Goal: Information Seeking & Learning: Learn about a topic

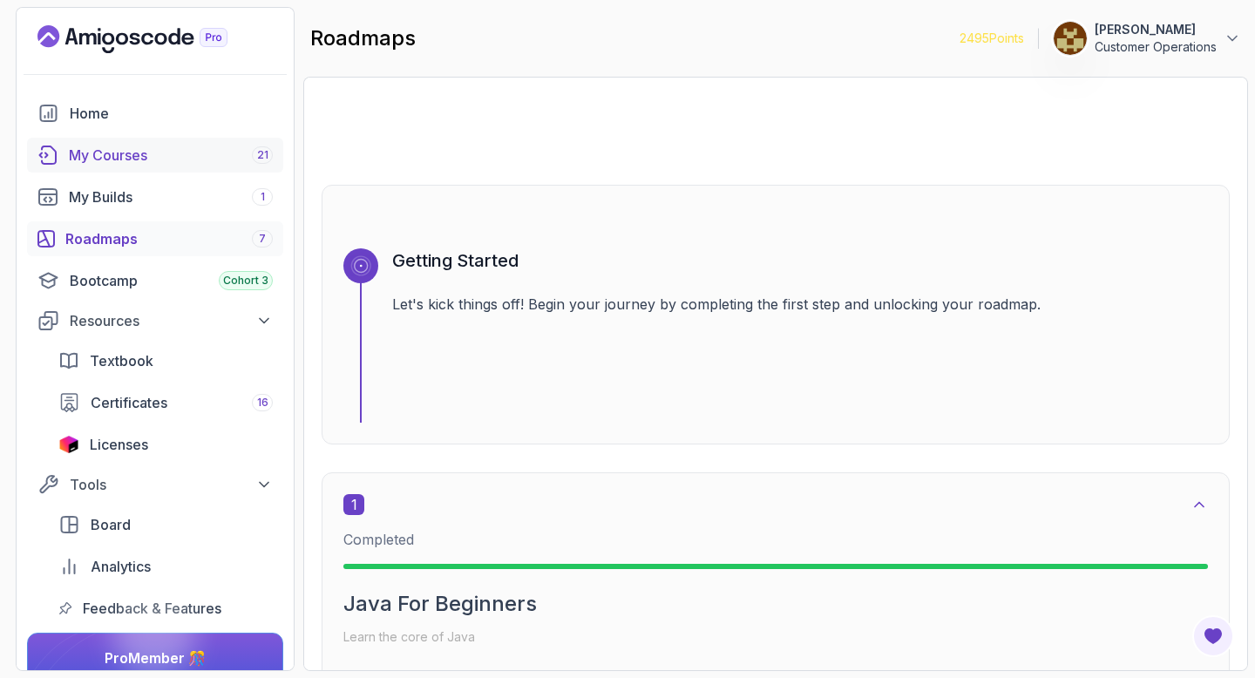
scroll to position [87, 0]
click at [189, 147] on div "My Courses 21" at bounding box center [171, 155] width 204 height 21
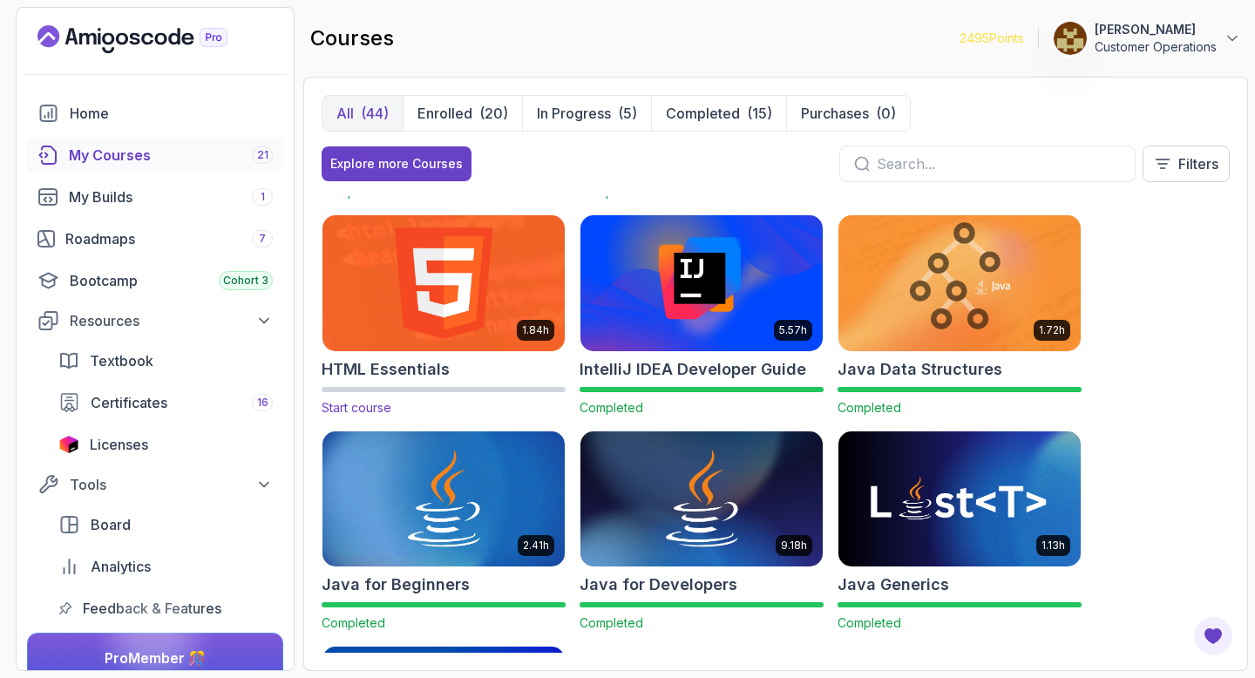
scroll to position [848, 0]
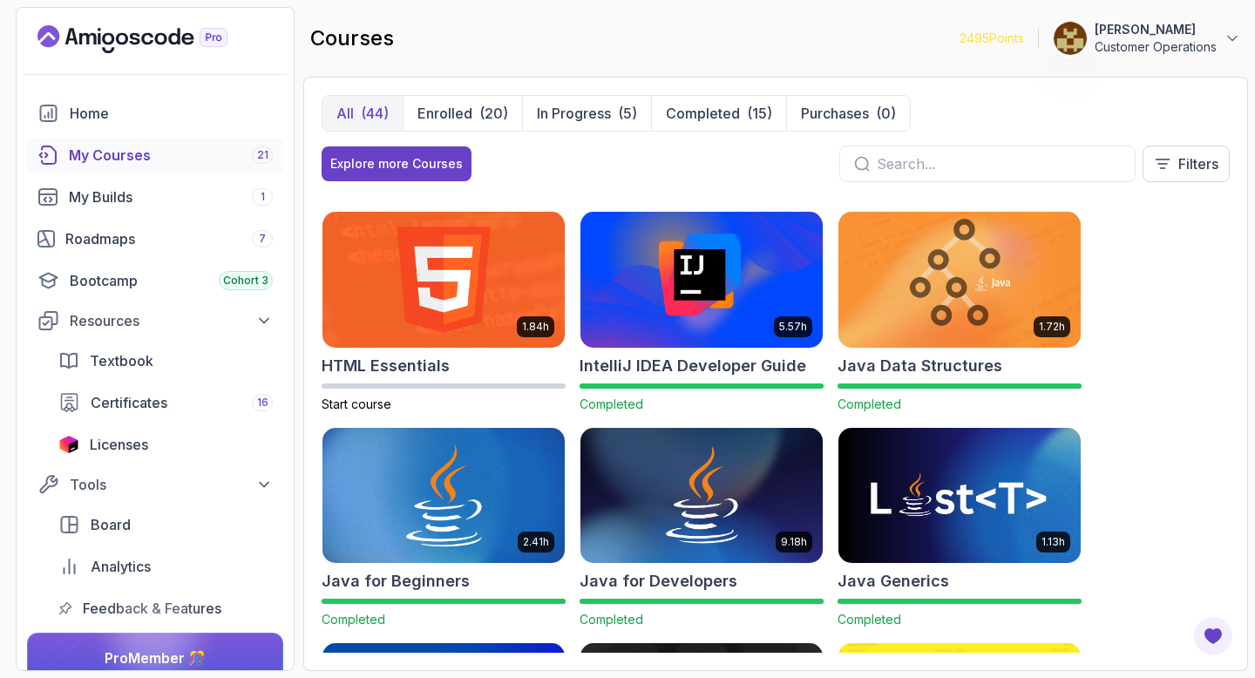
click at [508, 511] on img at bounding box center [443, 495] width 255 height 142
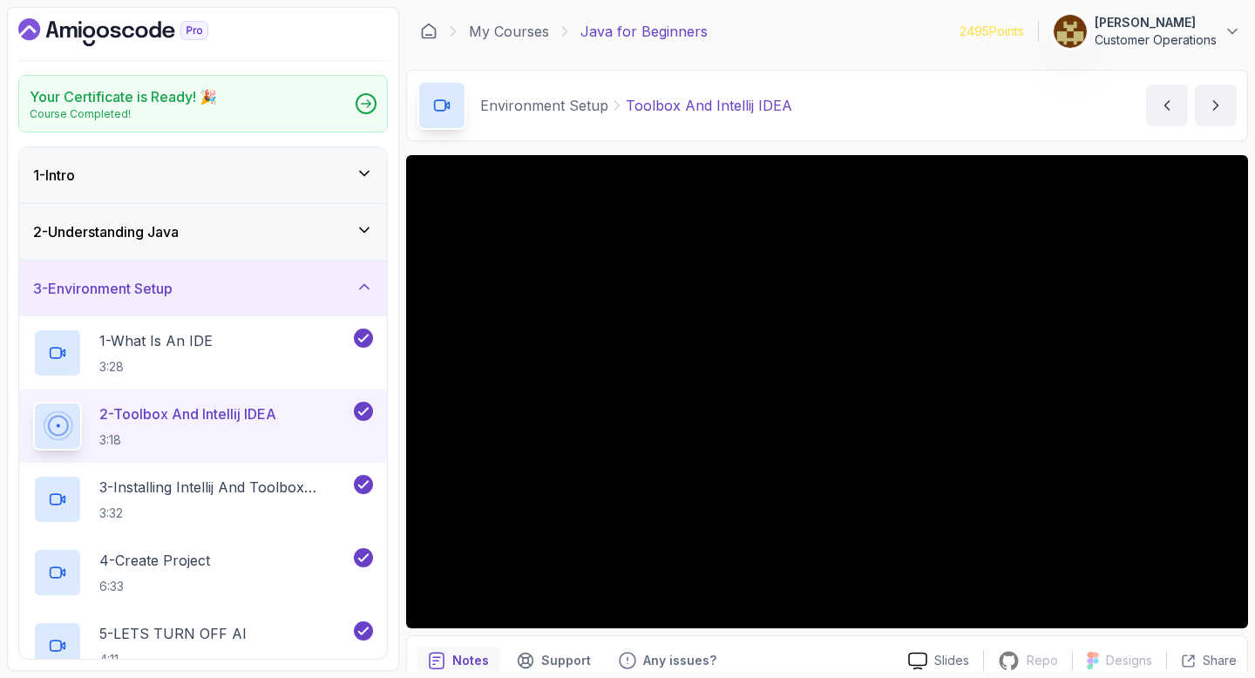
click at [200, 233] on div "2 - Understanding Java" at bounding box center [203, 231] width 340 height 21
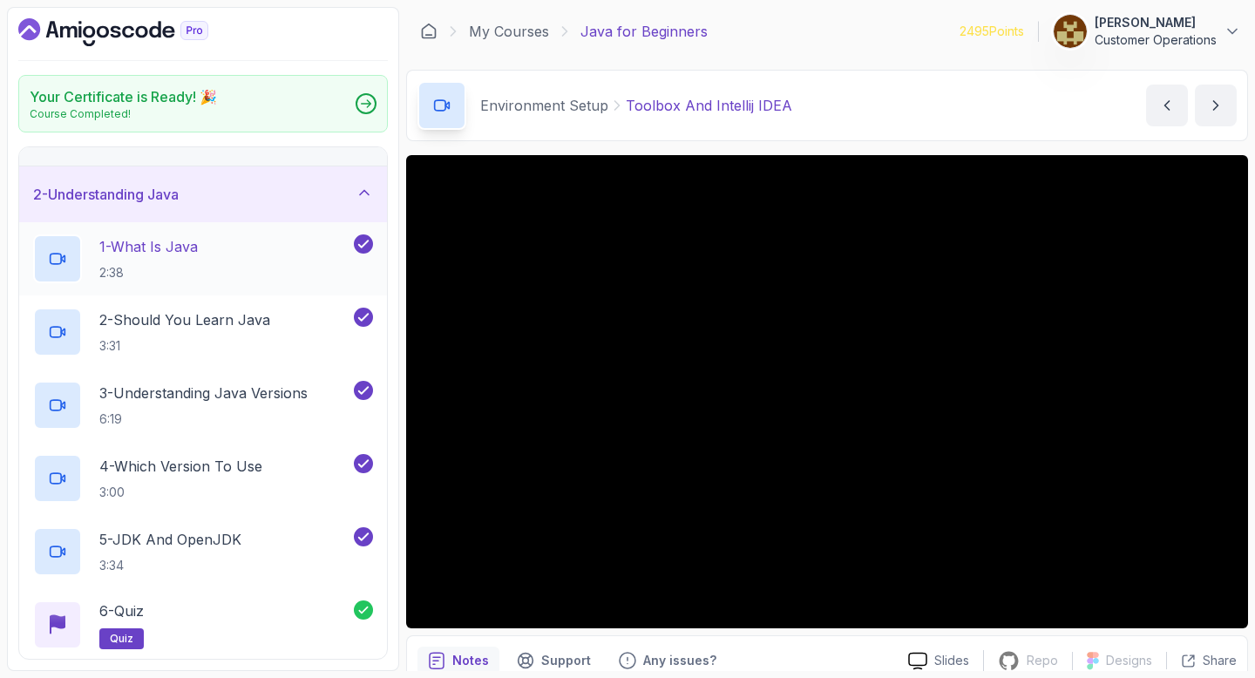
scroll to position [119, 0]
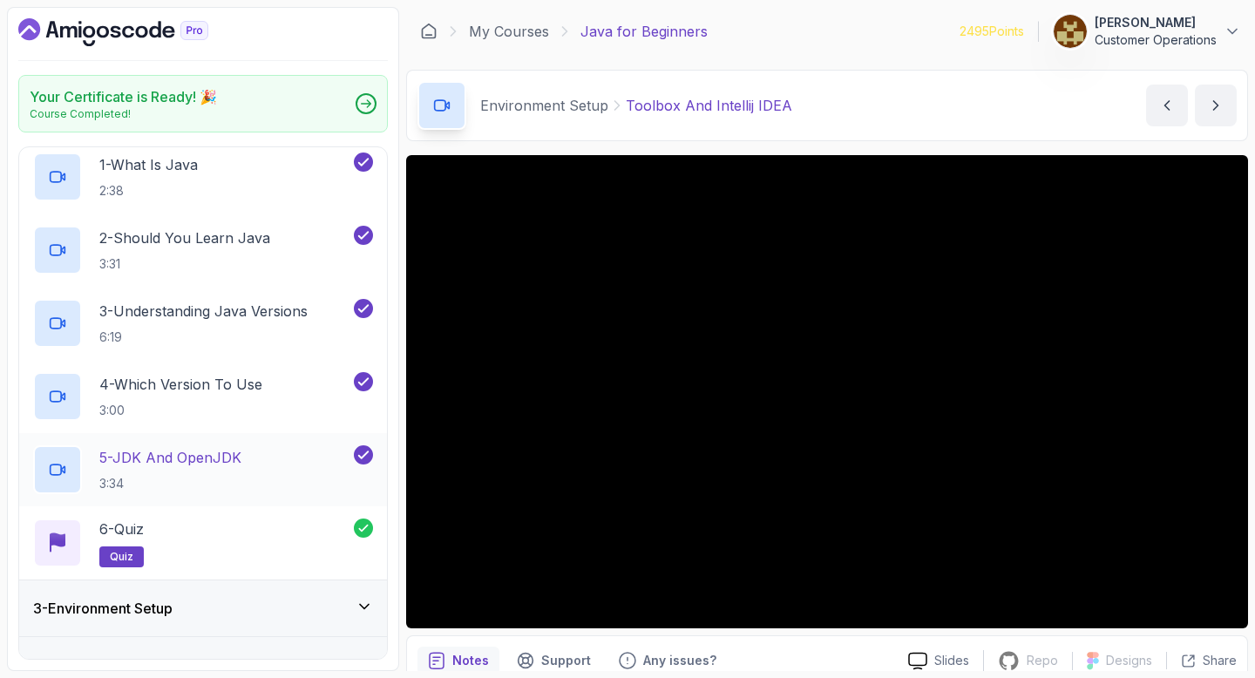
click at [234, 456] on p "5 - JDK And OpenJDK" at bounding box center [170, 457] width 142 height 21
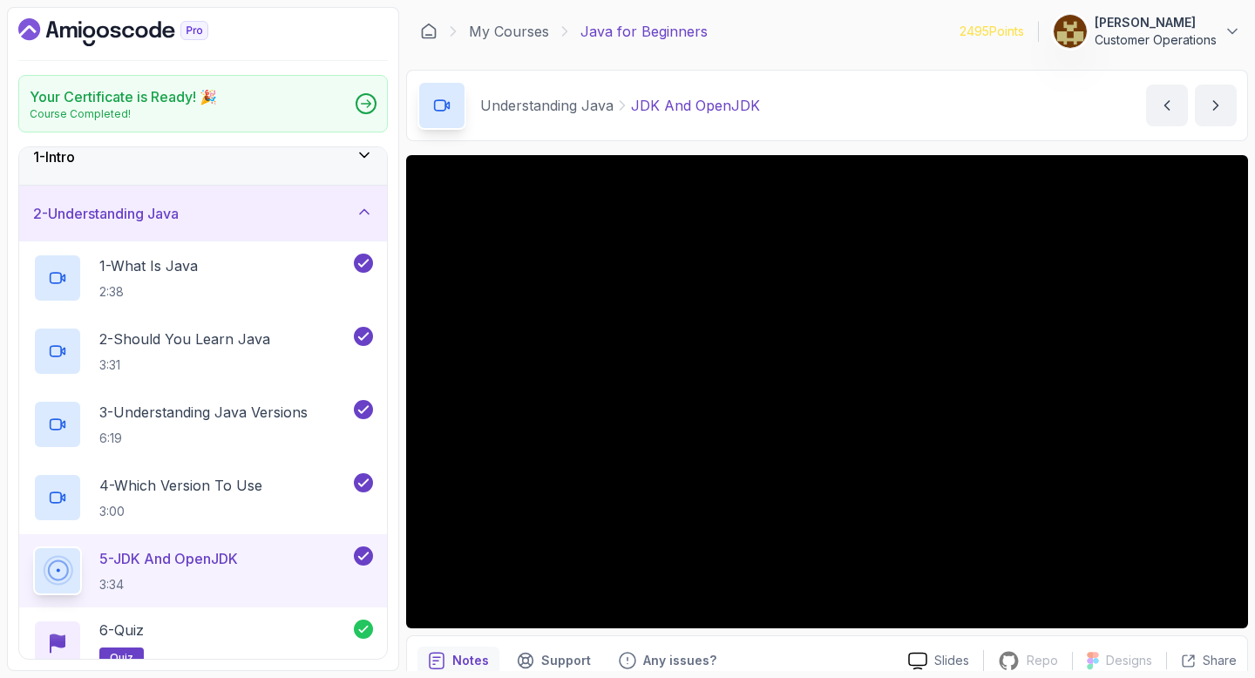
scroll to position [5, 0]
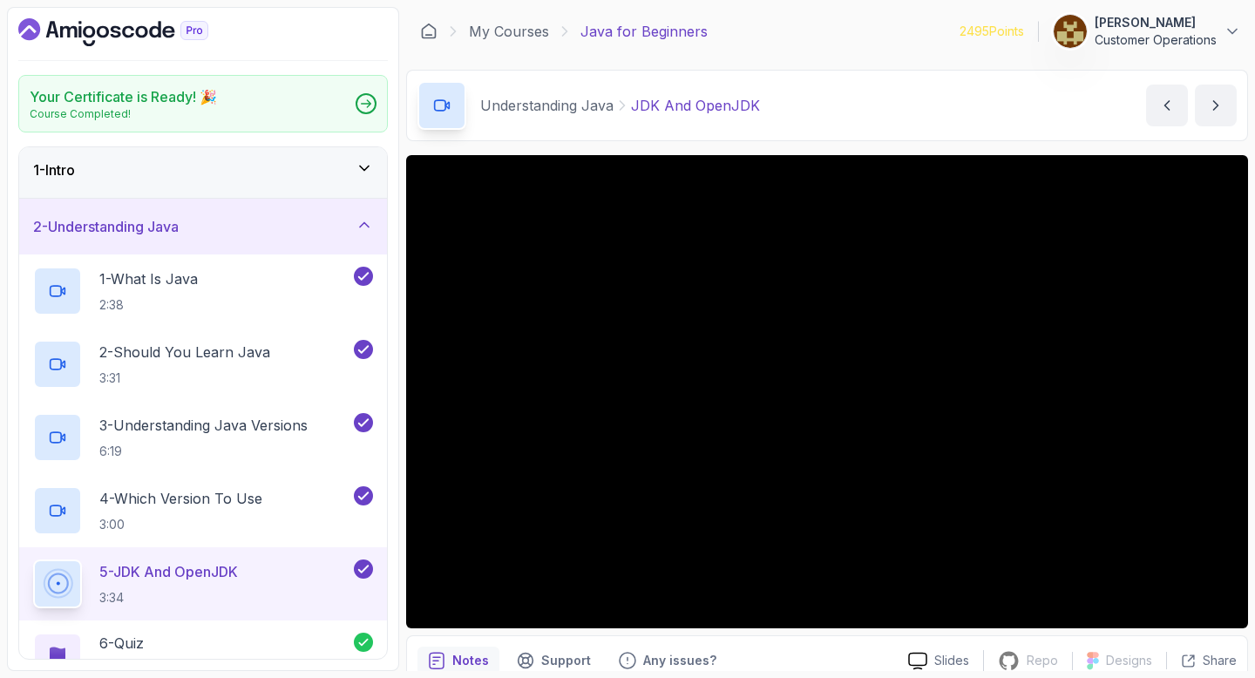
click at [189, 209] on div "2 - Understanding Java" at bounding box center [203, 227] width 368 height 56
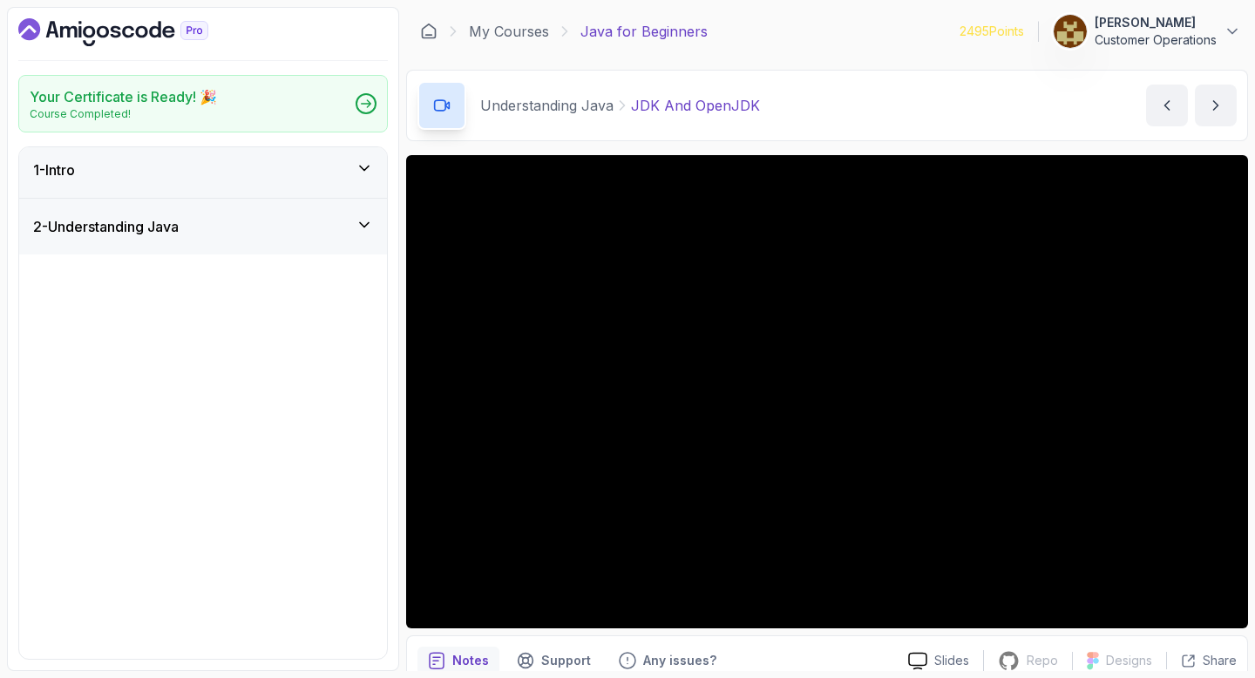
scroll to position [0, 0]
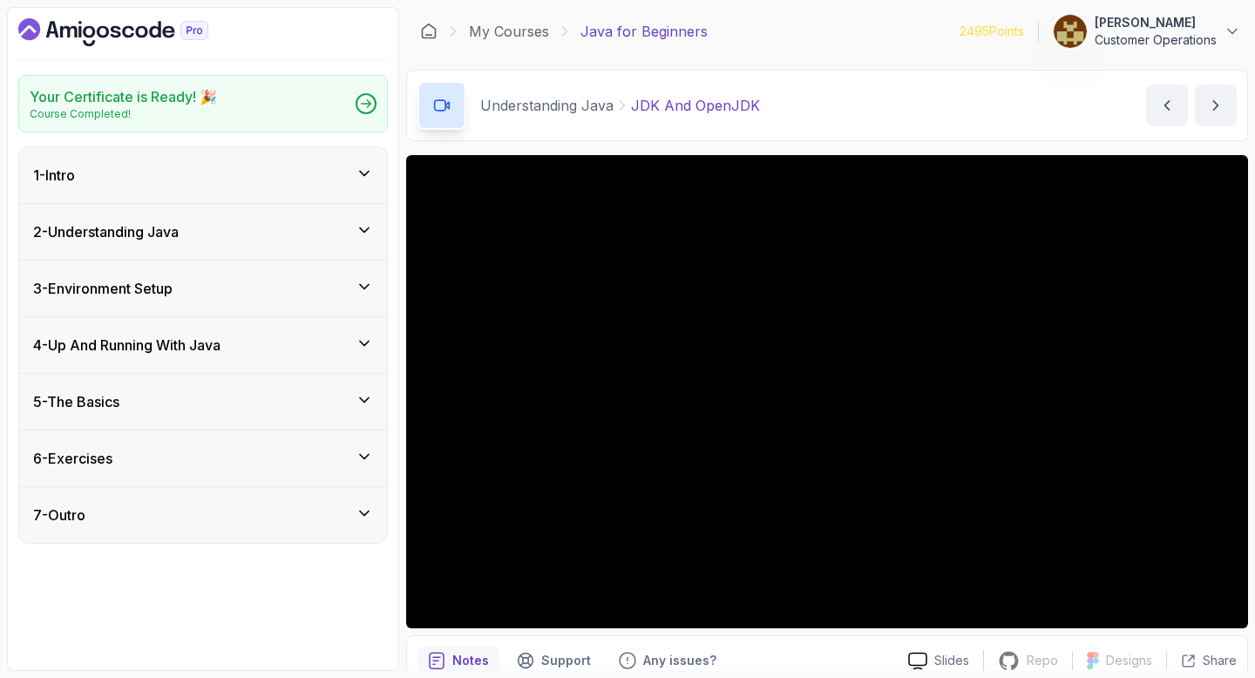
click at [219, 303] on div "3 - Environment Setup" at bounding box center [203, 289] width 368 height 56
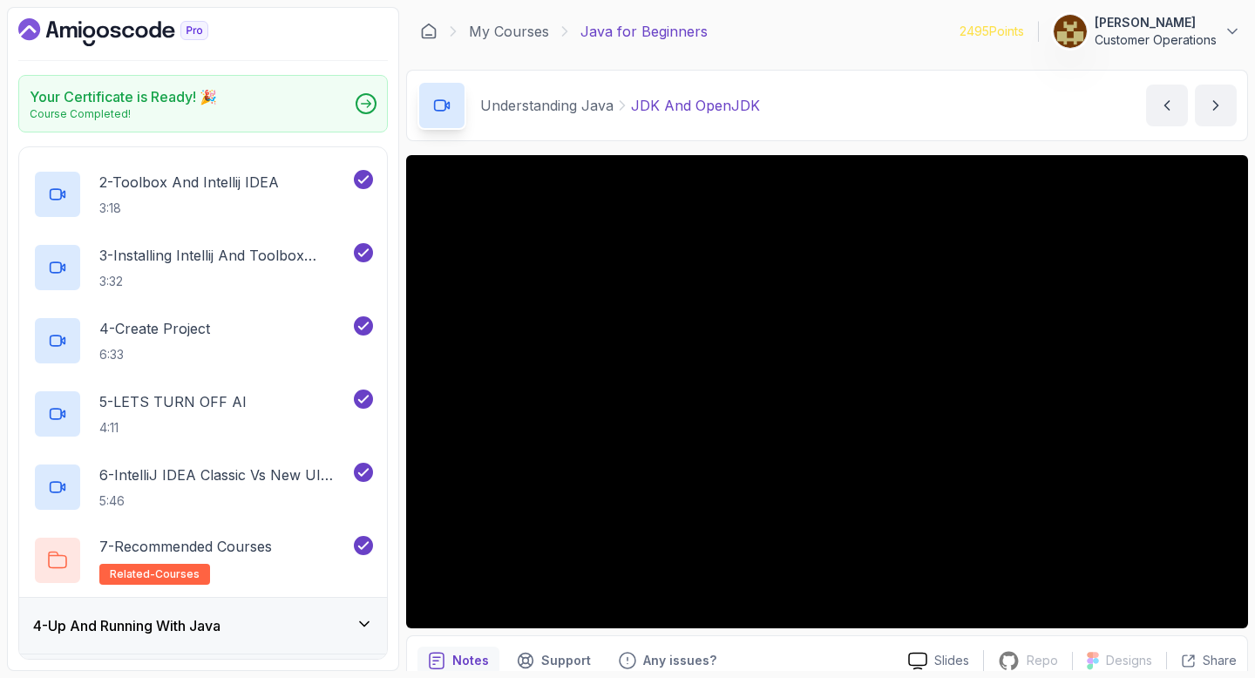
scroll to position [396, 0]
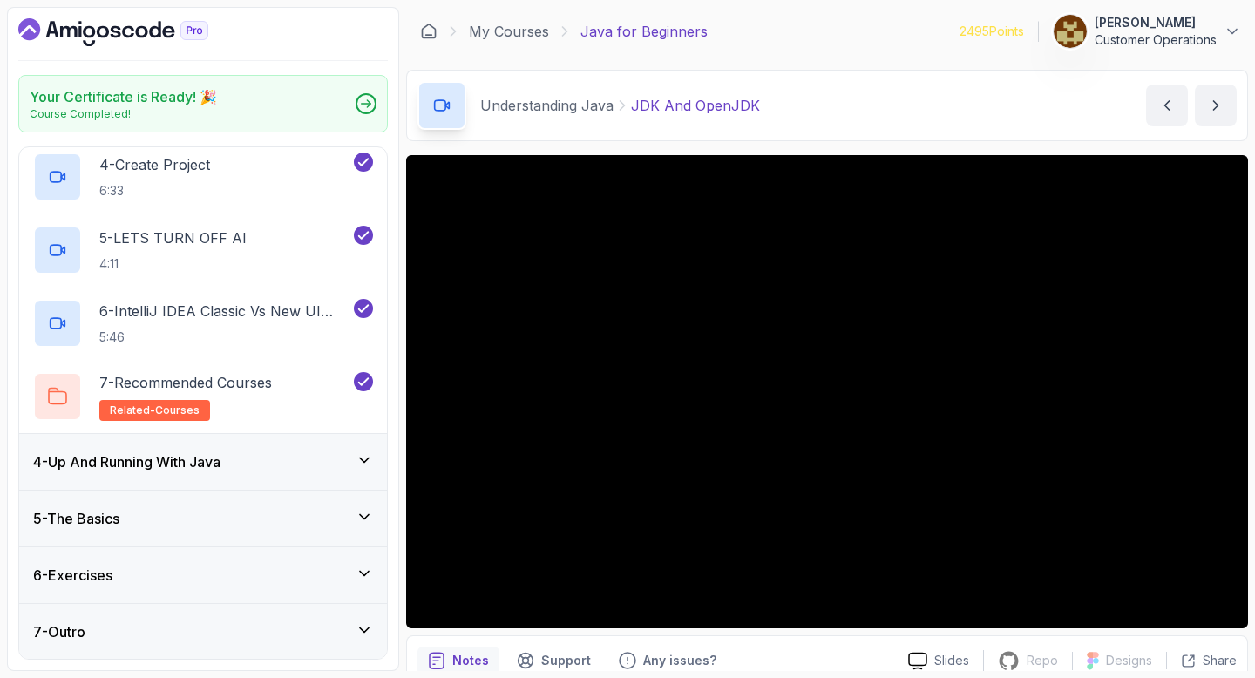
click at [252, 467] on div "4 - Up And Running With Java" at bounding box center [203, 461] width 340 height 21
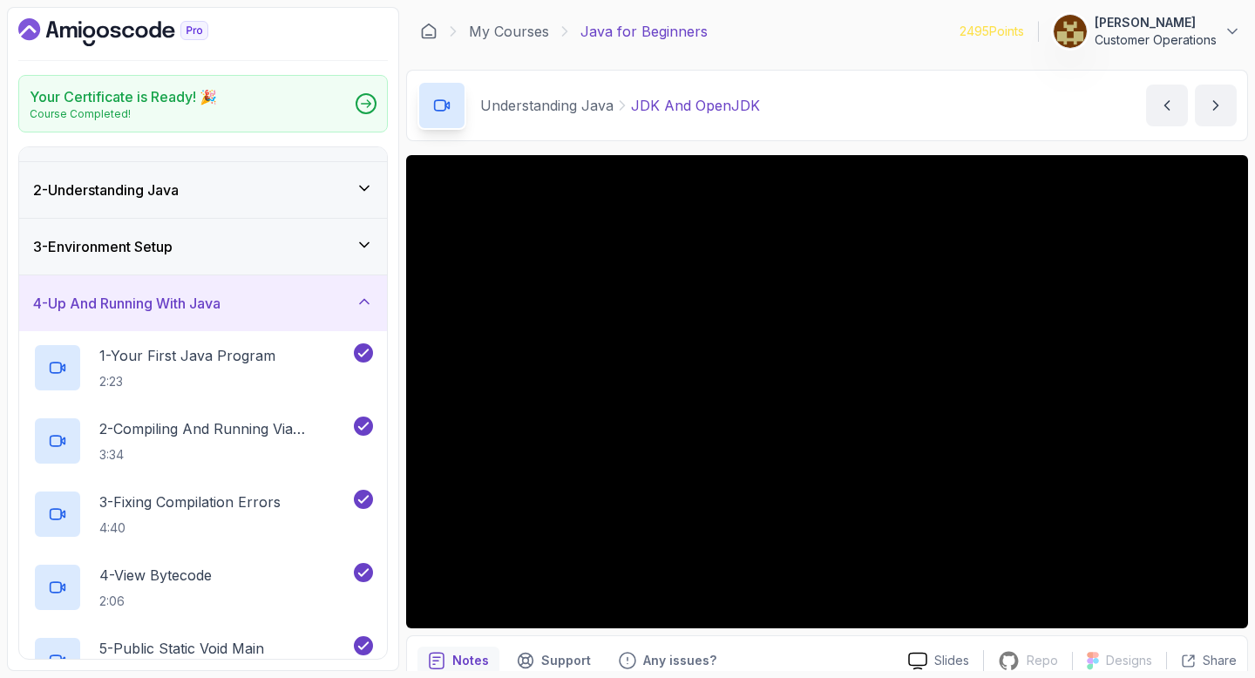
scroll to position [0, 0]
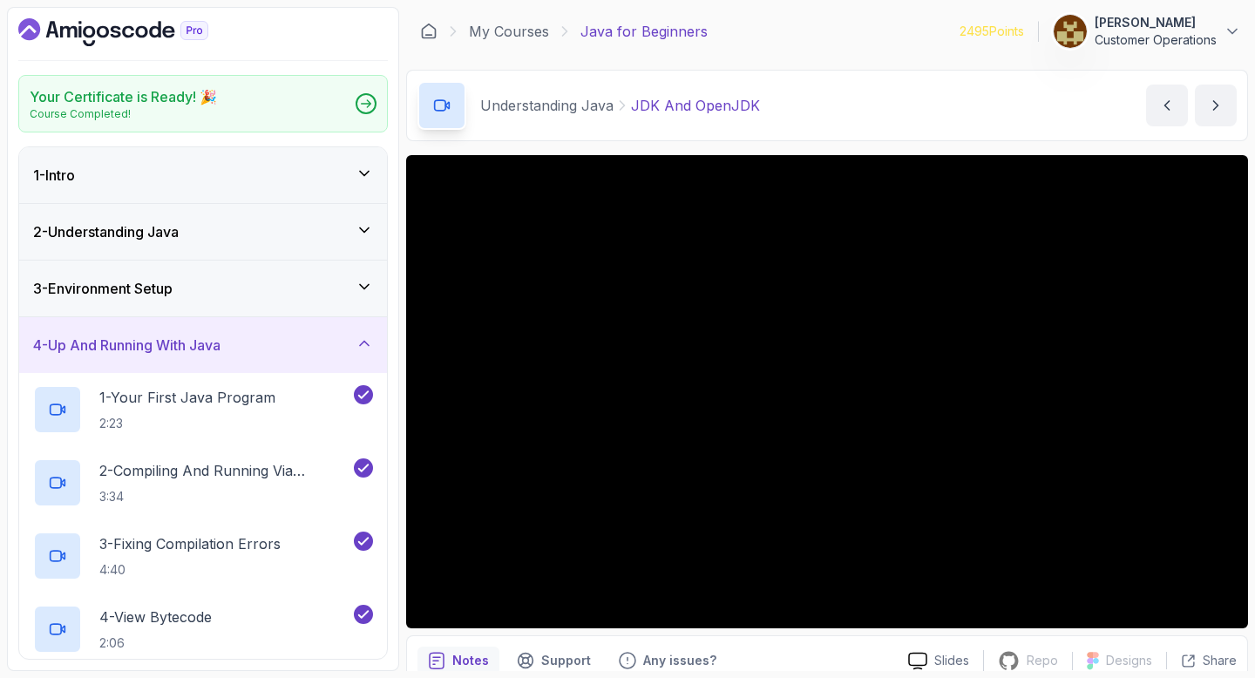
click at [142, 344] on h3 "4 - Up And Running With Java" at bounding box center [126, 345] width 187 height 21
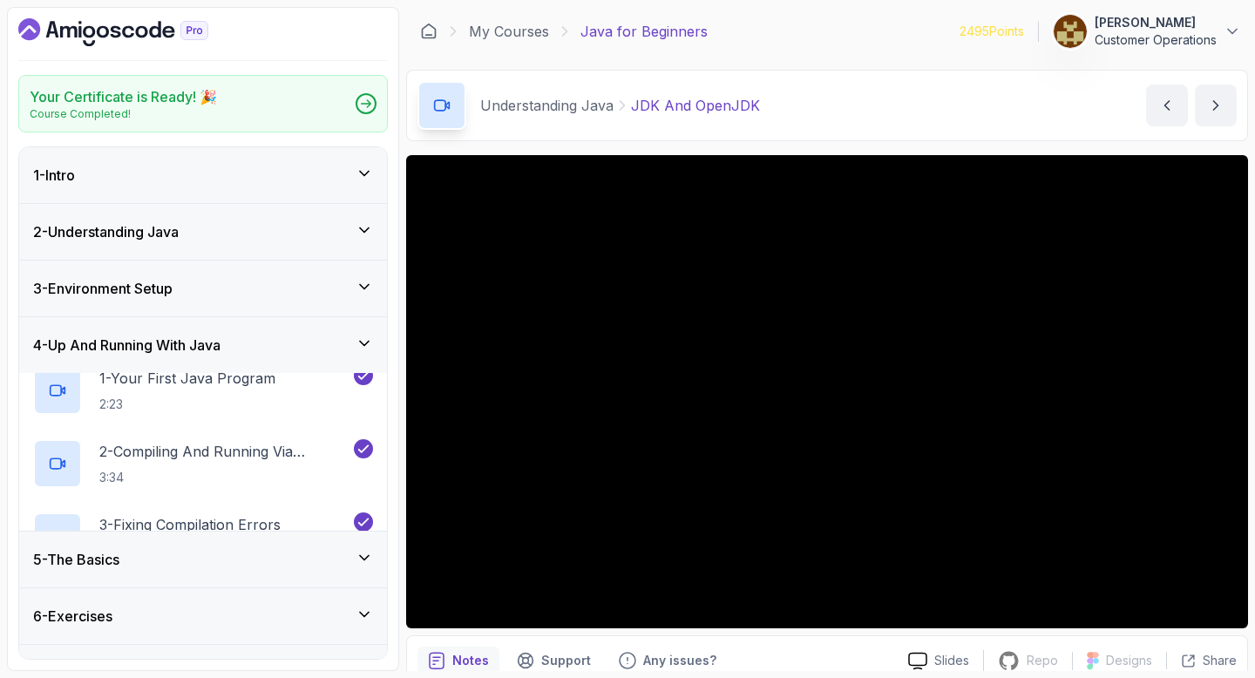
click at [124, 230] on h3 "2 - Understanding Java" at bounding box center [106, 231] width 146 height 21
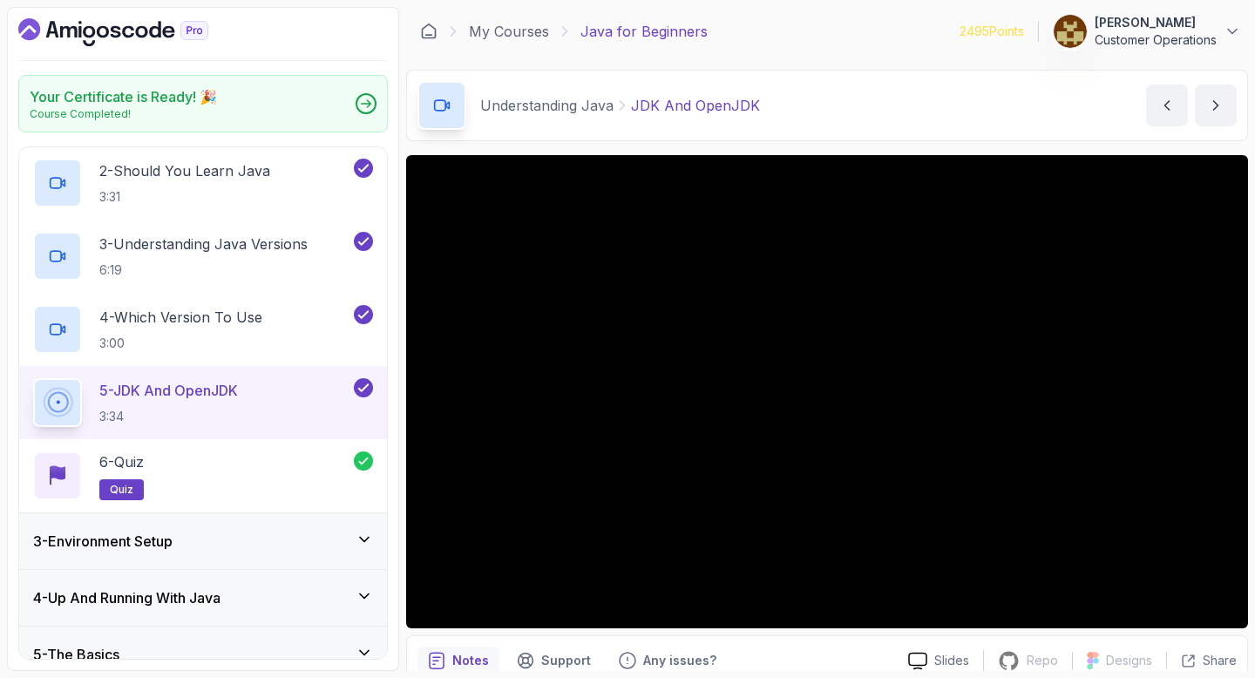
scroll to position [187, 0]
click at [212, 393] on p "5 - JDK And OpenJDK" at bounding box center [168, 389] width 139 height 21
click at [200, 521] on div "3 - Environment Setup" at bounding box center [203, 540] width 368 height 56
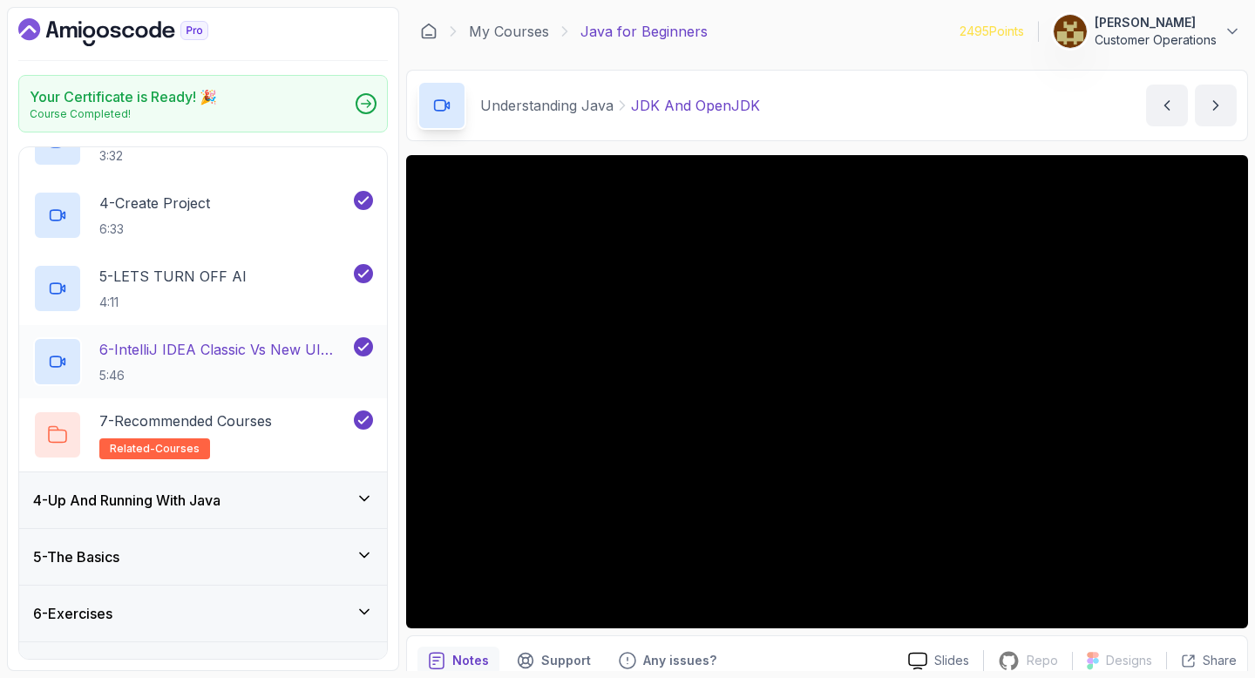
scroll to position [386, 0]
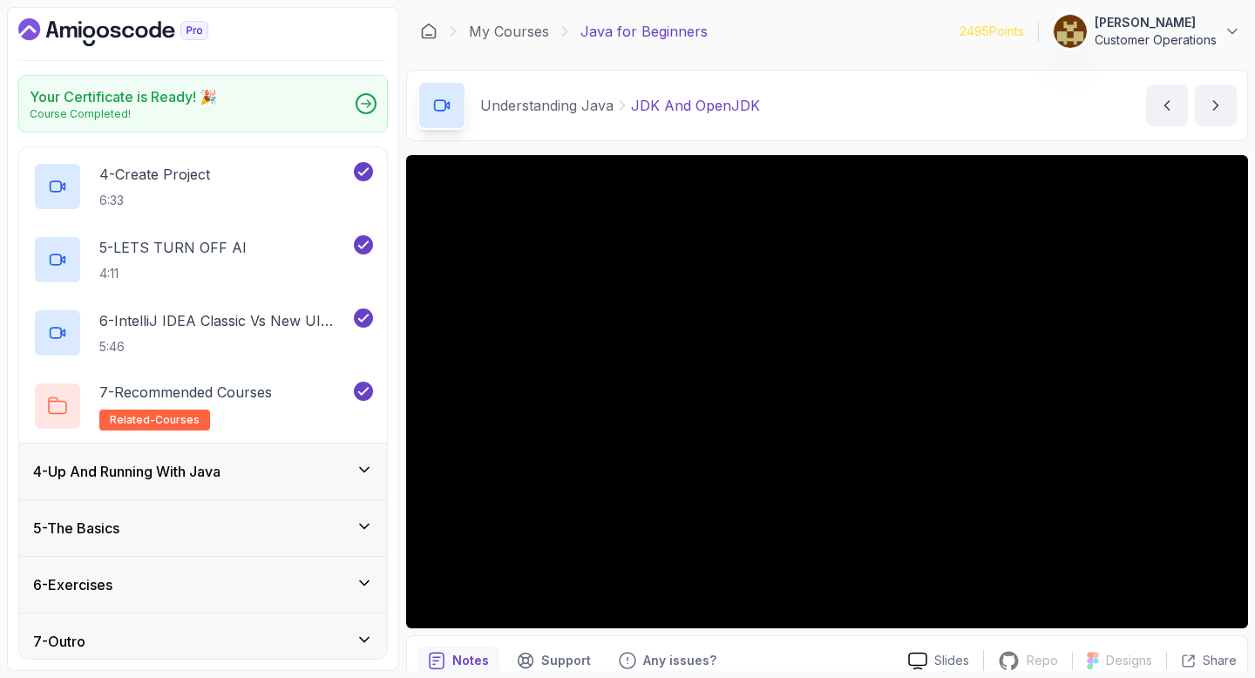
click at [180, 470] on h3 "4 - Up And Running With Java" at bounding box center [126, 471] width 187 height 21
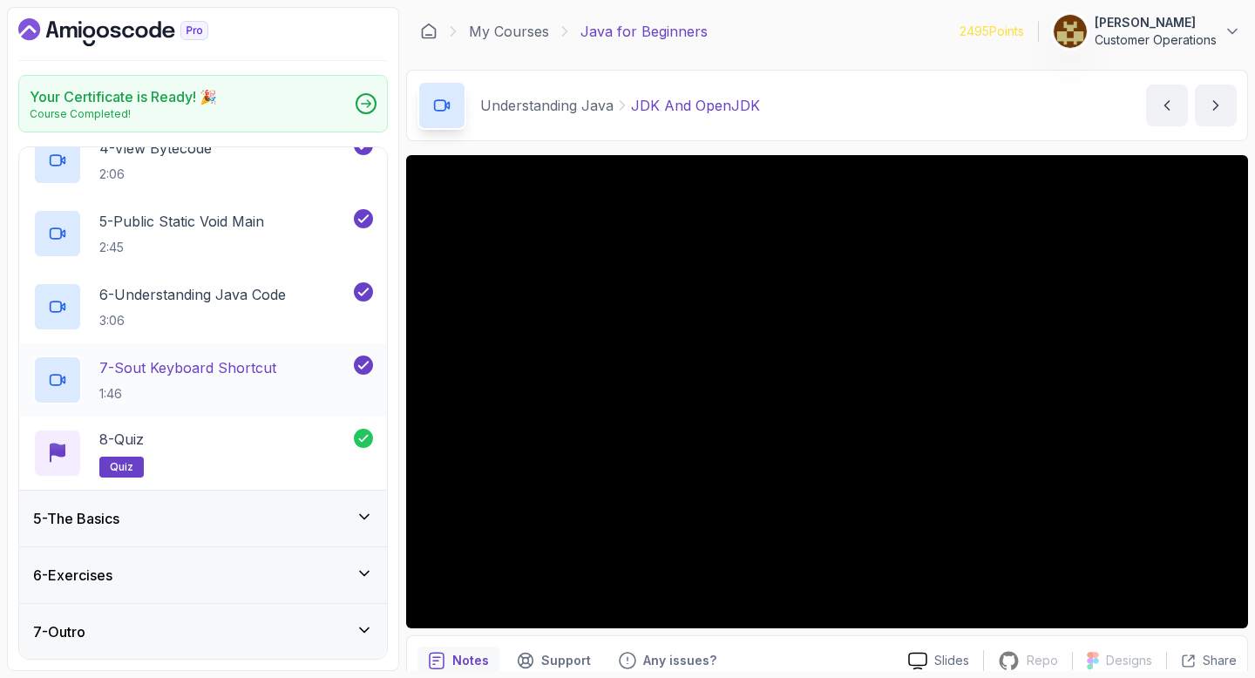
scroll to position [0, 0]
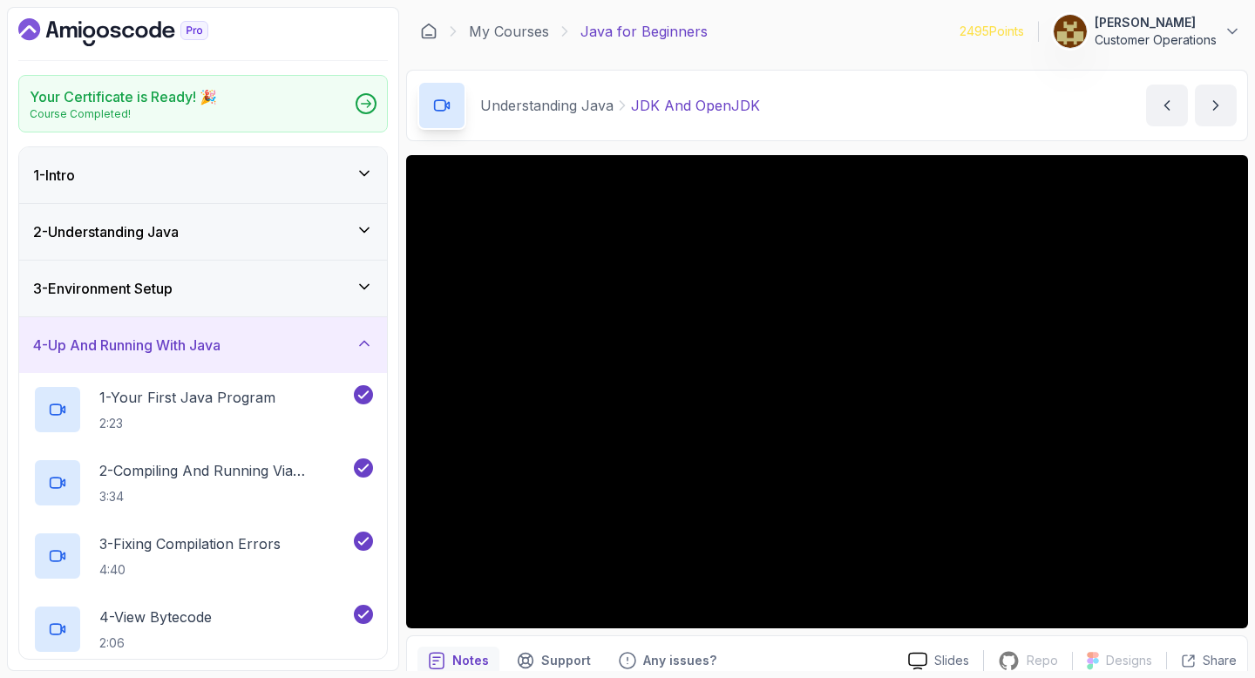
click at [172, 333] on div "4 - Up And Running With Java" at bounding box center [203, 345] width 368 height 56
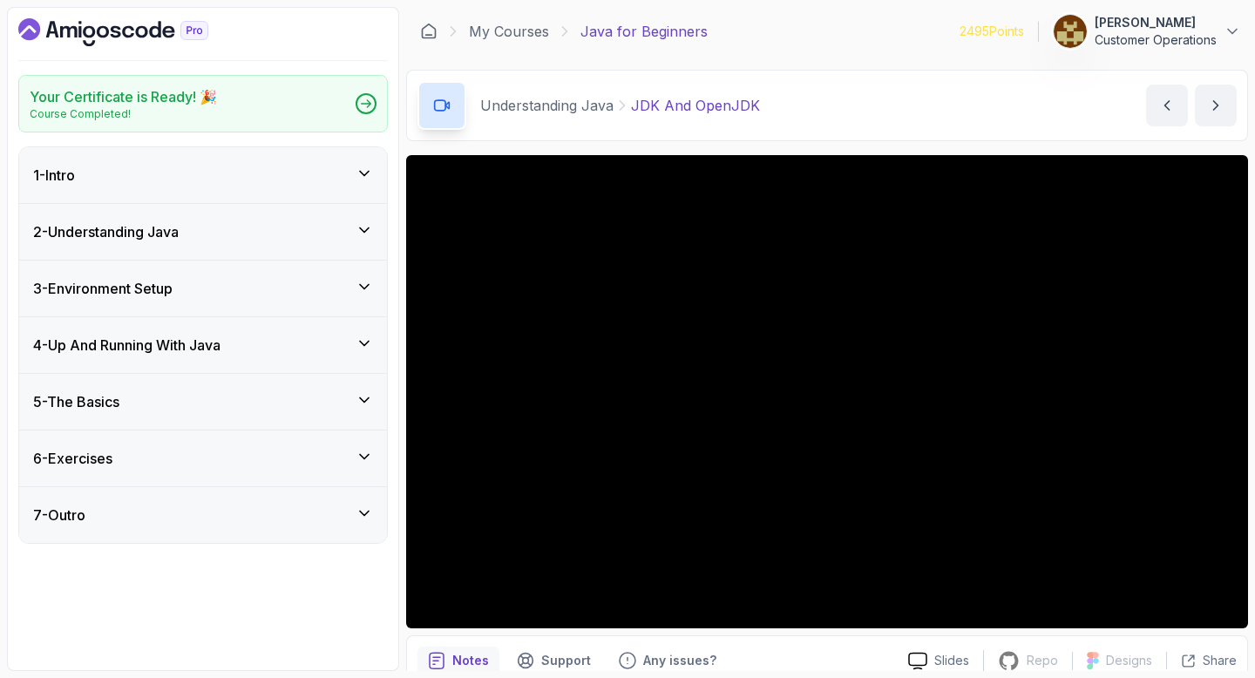
click at [124, 176] on div "1 - Intro" at bounding box center [203, 175] width 340 height 21
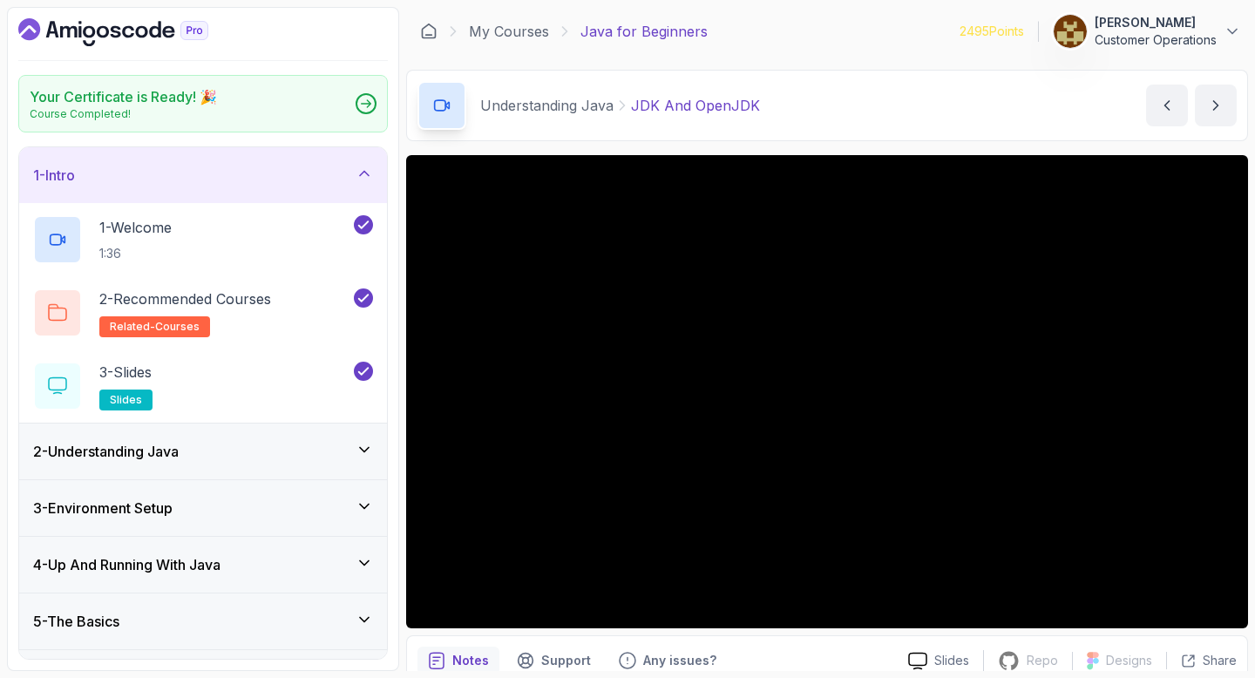
click at [123, 173] on div "1 - Intro" at bounding box center [203, 175] width 340 height 21
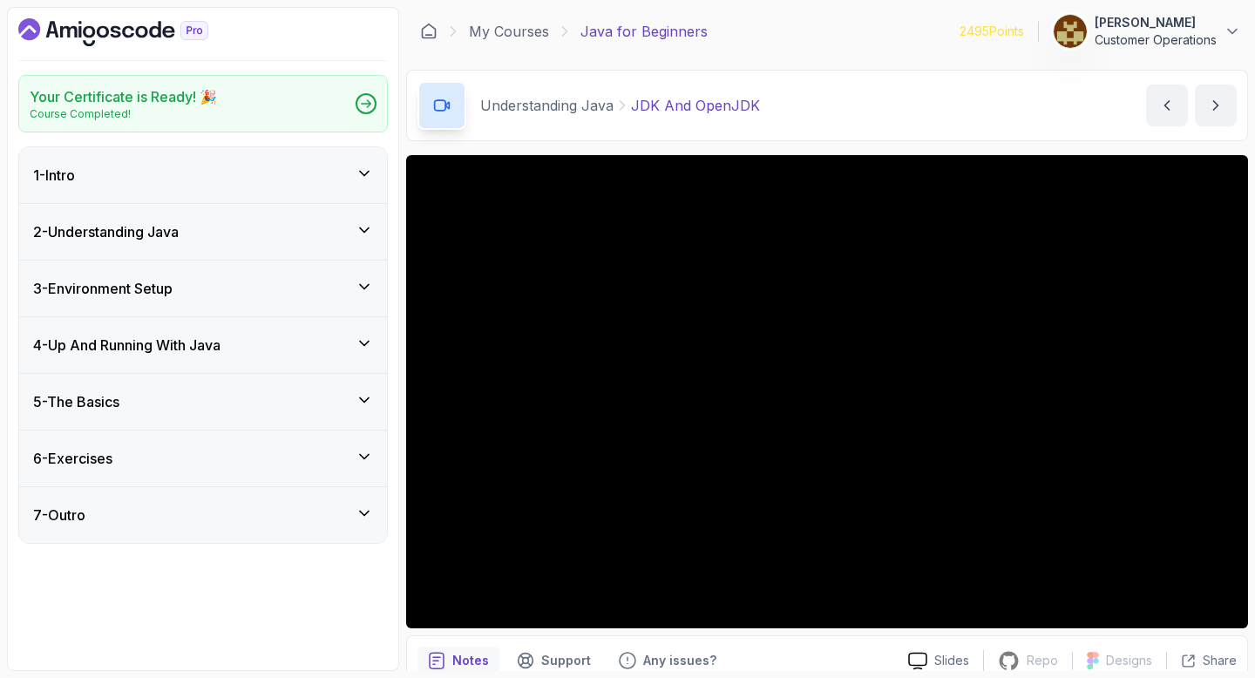
click at [146, 212] on div "2 - Understanding Java" at bounding box center [203, 232] width 368 height 56
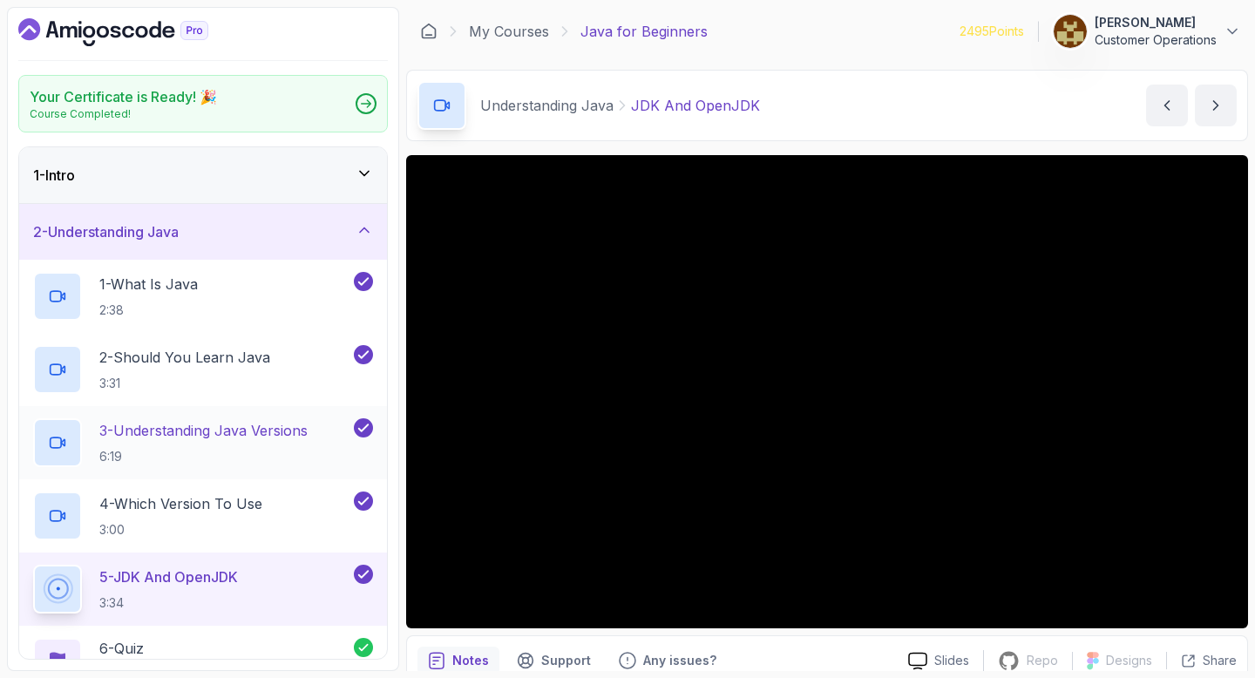
scroll to position [123, 0]
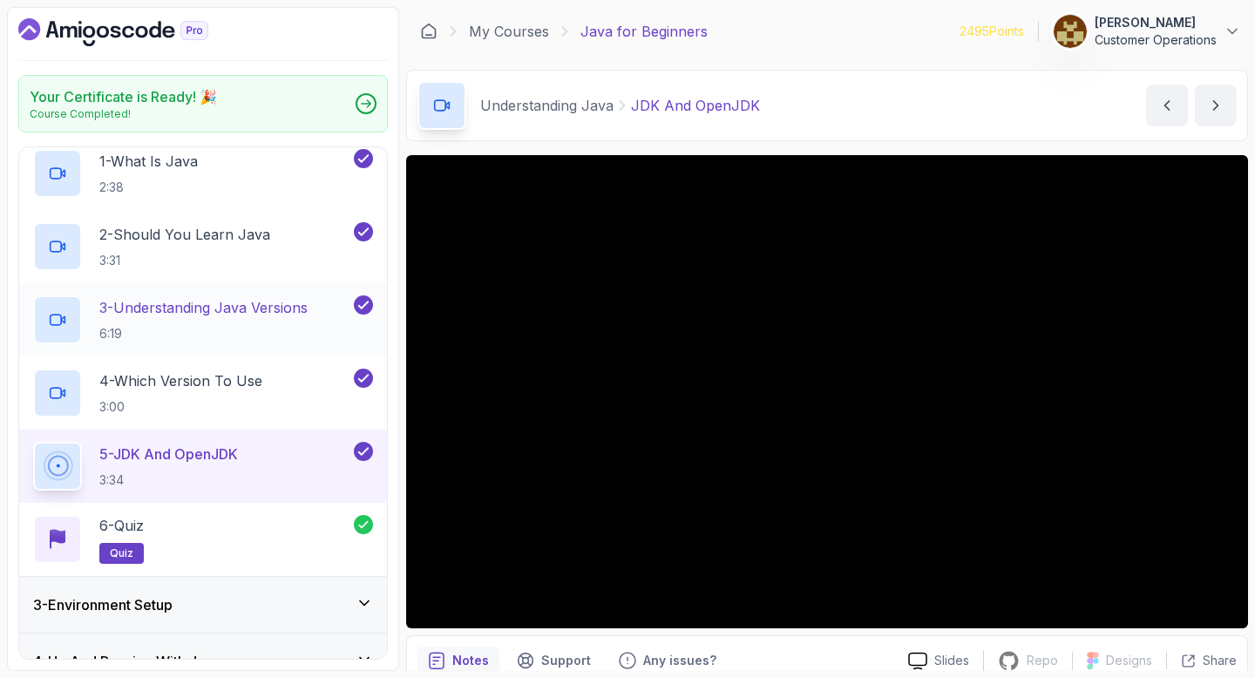
click at [227, 329] on p "6:19" at bounding box center [203, 333] width 208 height 17
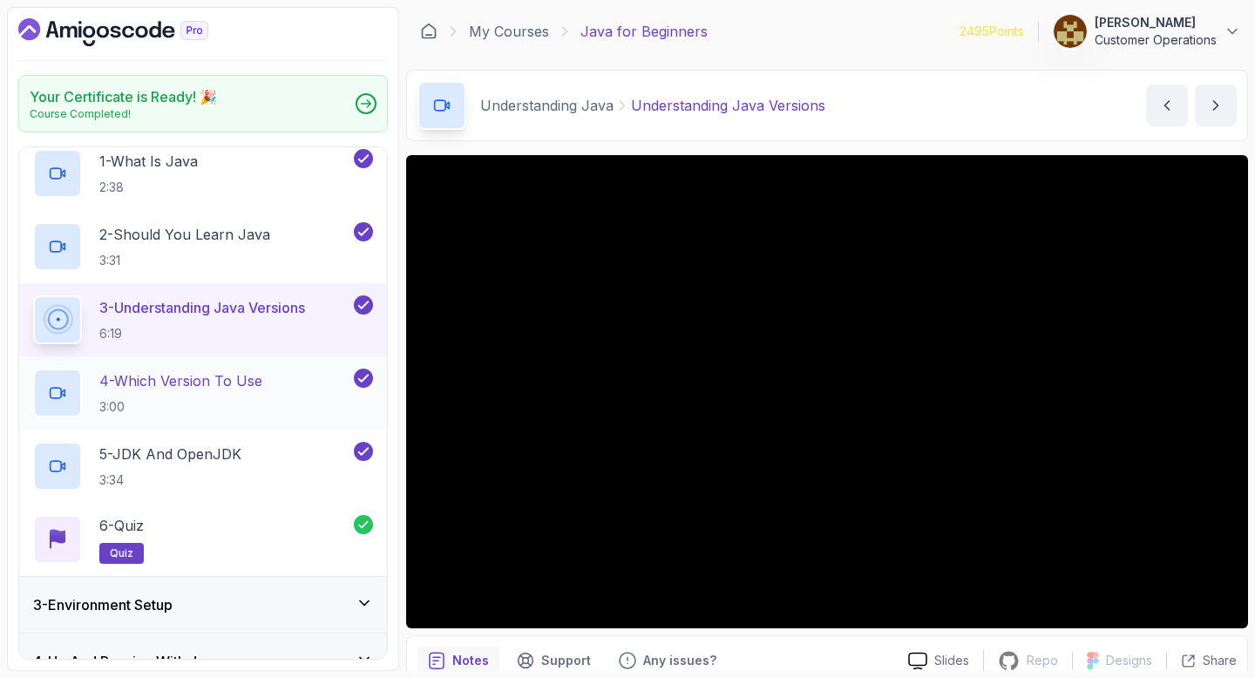
click at [194, 397] on h2 "4 - Which Version To Use 3:00" at bounding box center [180, 392] width 163 height 45
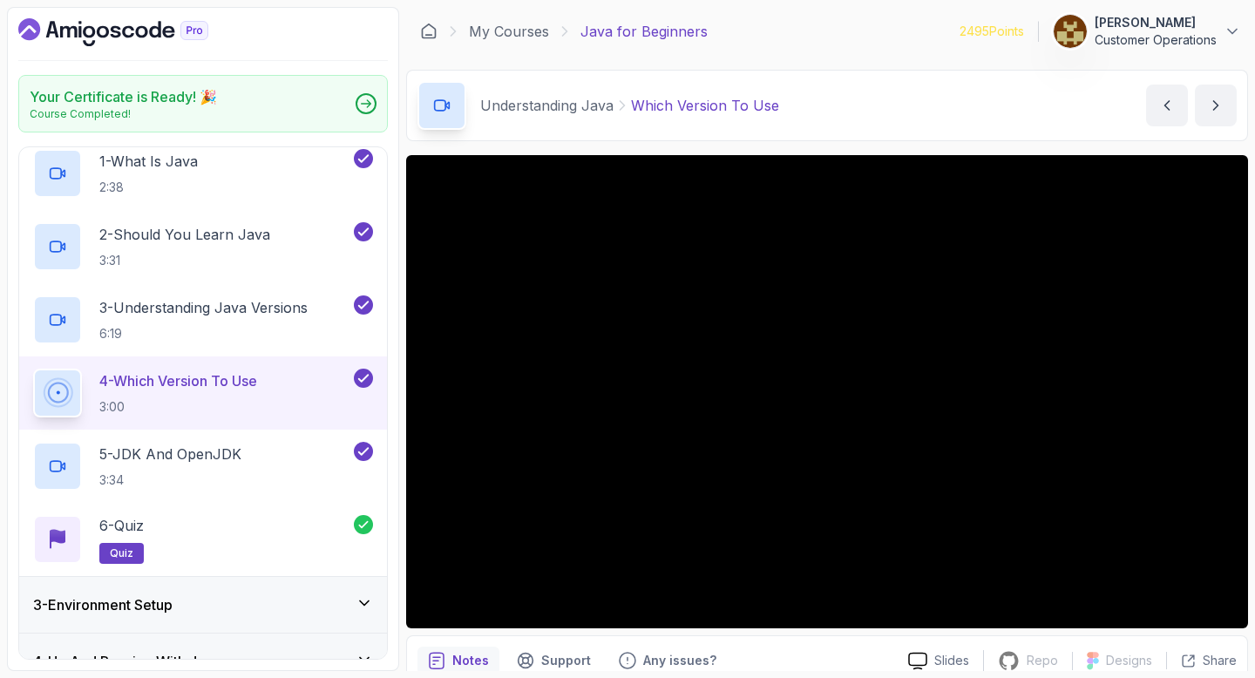
scroll to position [29, 0]
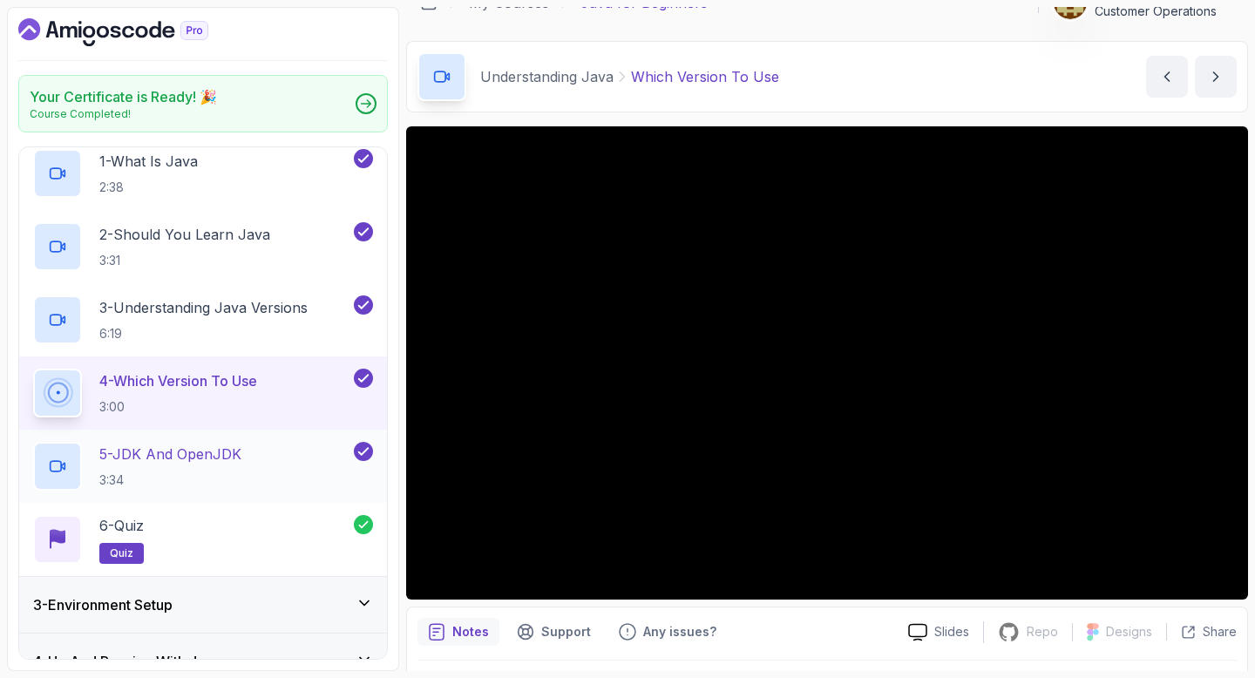
click at [193, 440] on div "5 - JDK And OpenJDK 3:34" at bounding box center [203, 466] width 368 height 73
click at [195, 478] on p "3:34" at bounding box center [170, 480] width 142 height 17
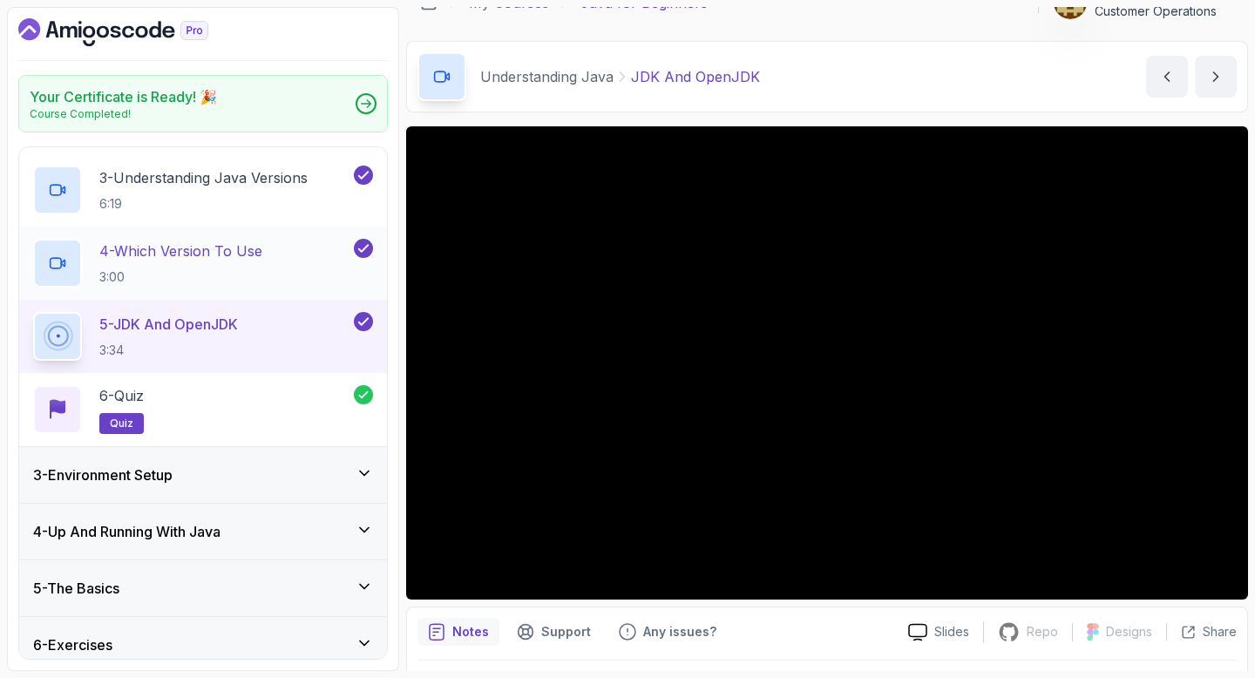
scroll to position [322, 0]
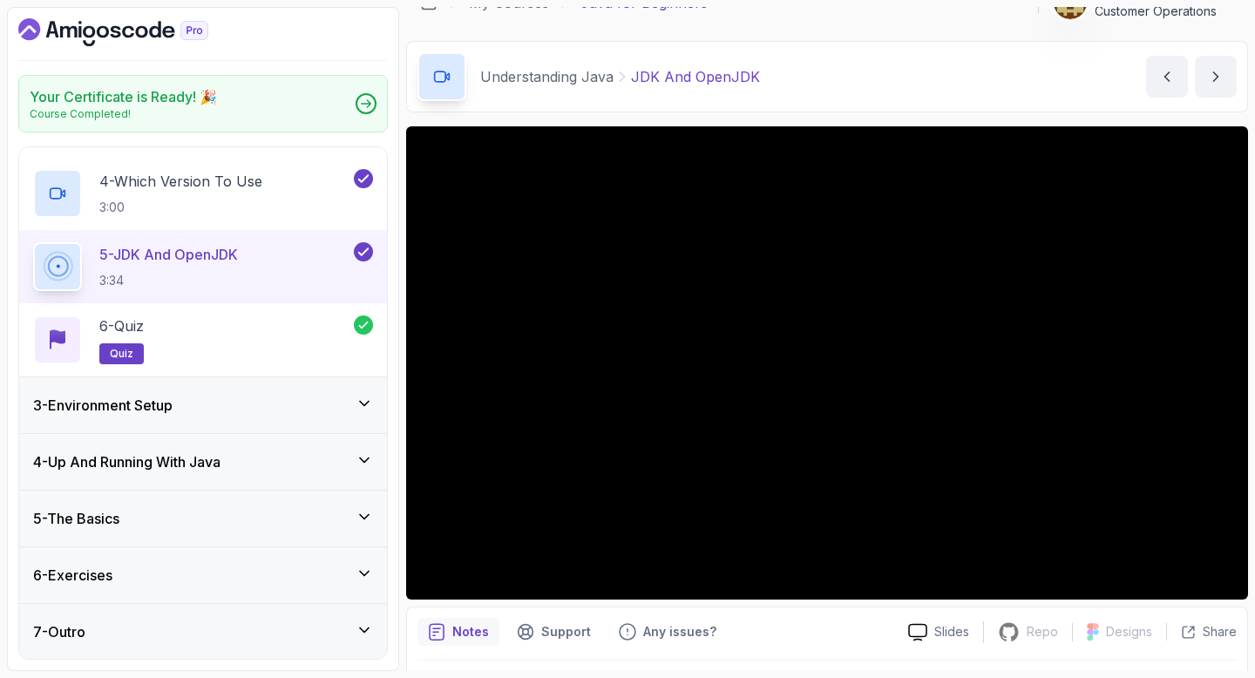
click at [237, 396] on div "3 - Environment Setup" at bounding box center [203, 405] width 340 height 21
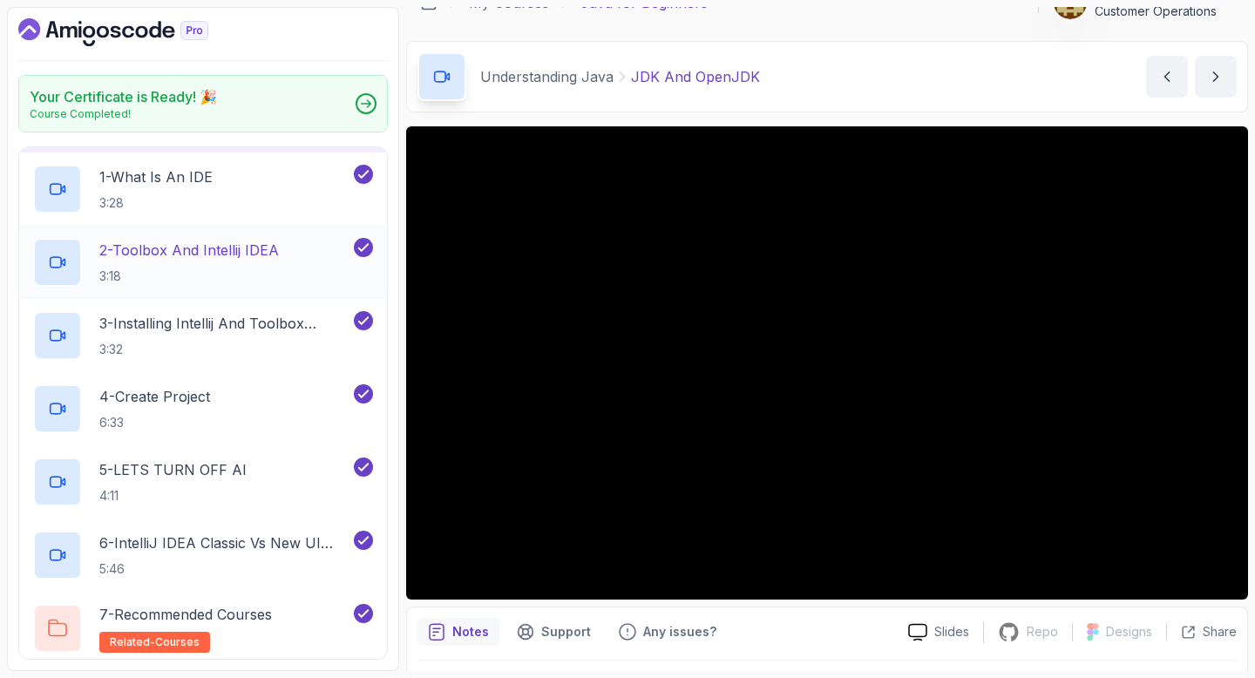
scroll to position [119, 0]
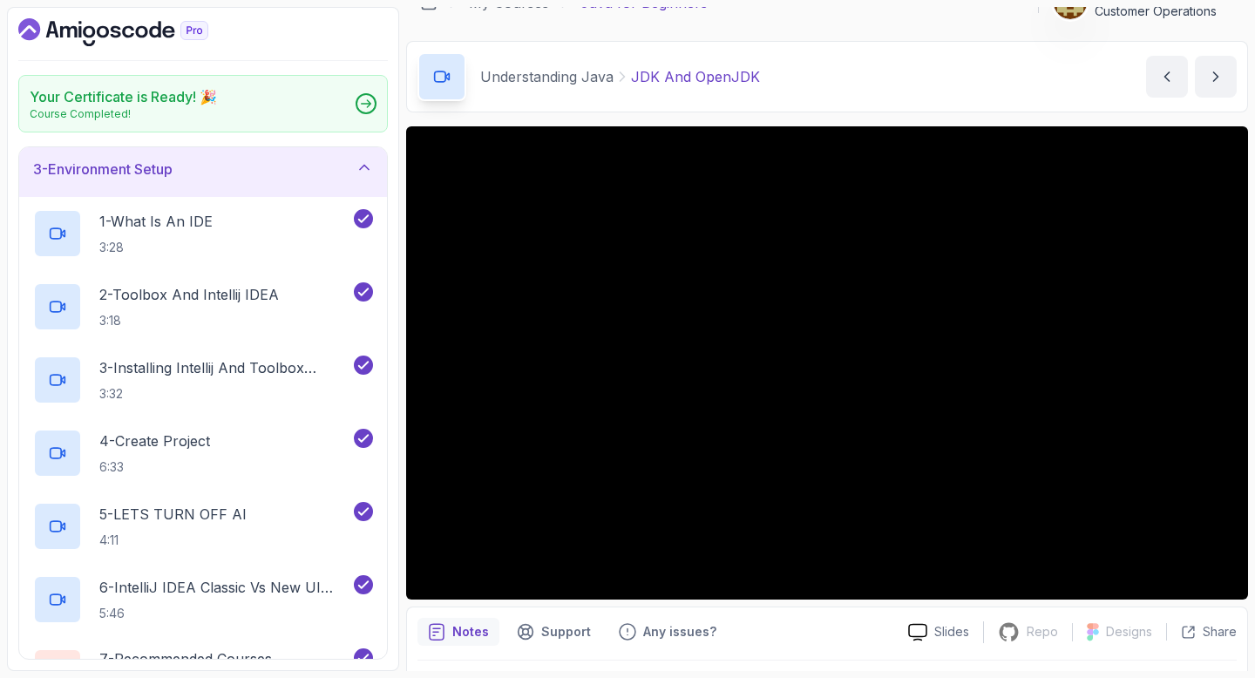
click at [131, 175] on h3 "3 - Environment Setup" at bounding box center [102, 169] width 139 height 21
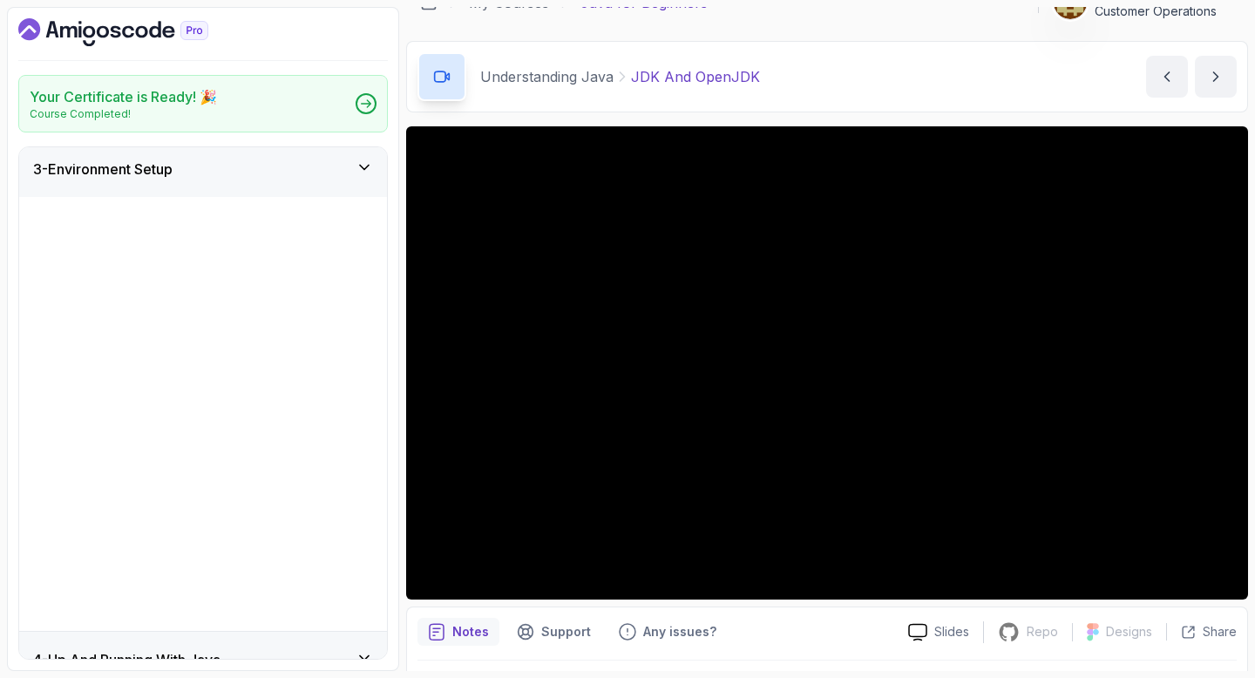
scroll to position [0, 0]
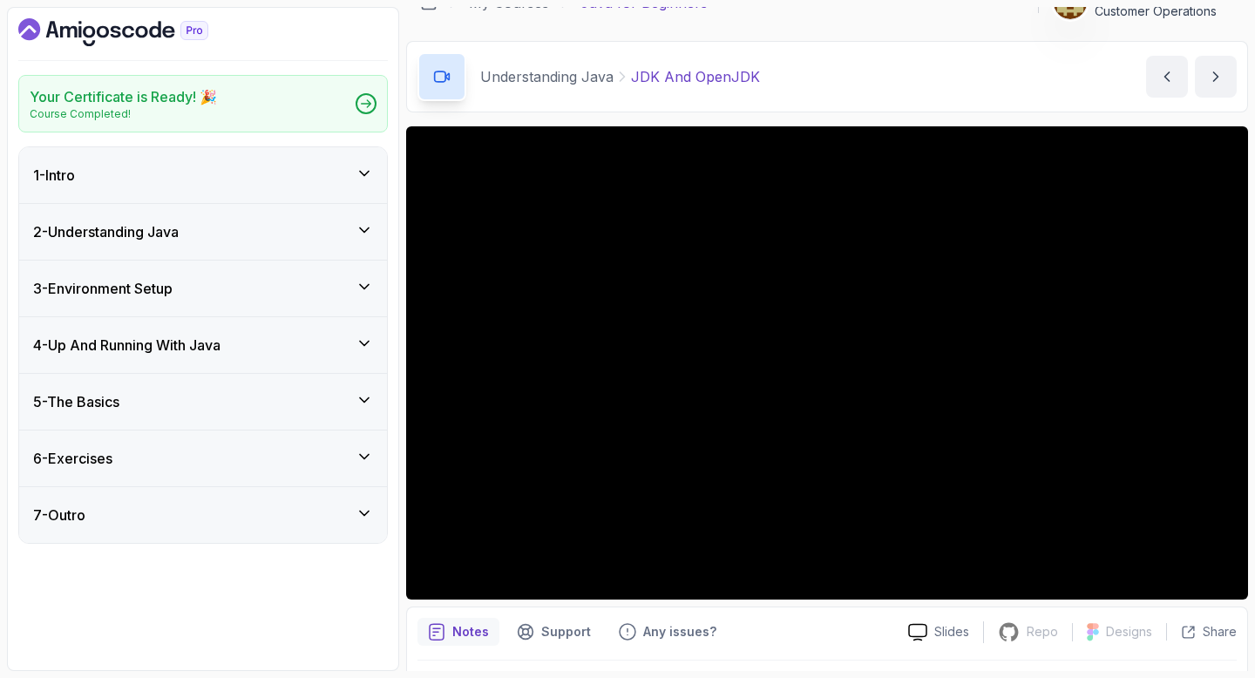
click at [132, 232] on h3 "2 - Understanding Java" at bounding box center [106, 231] width 146 height 21
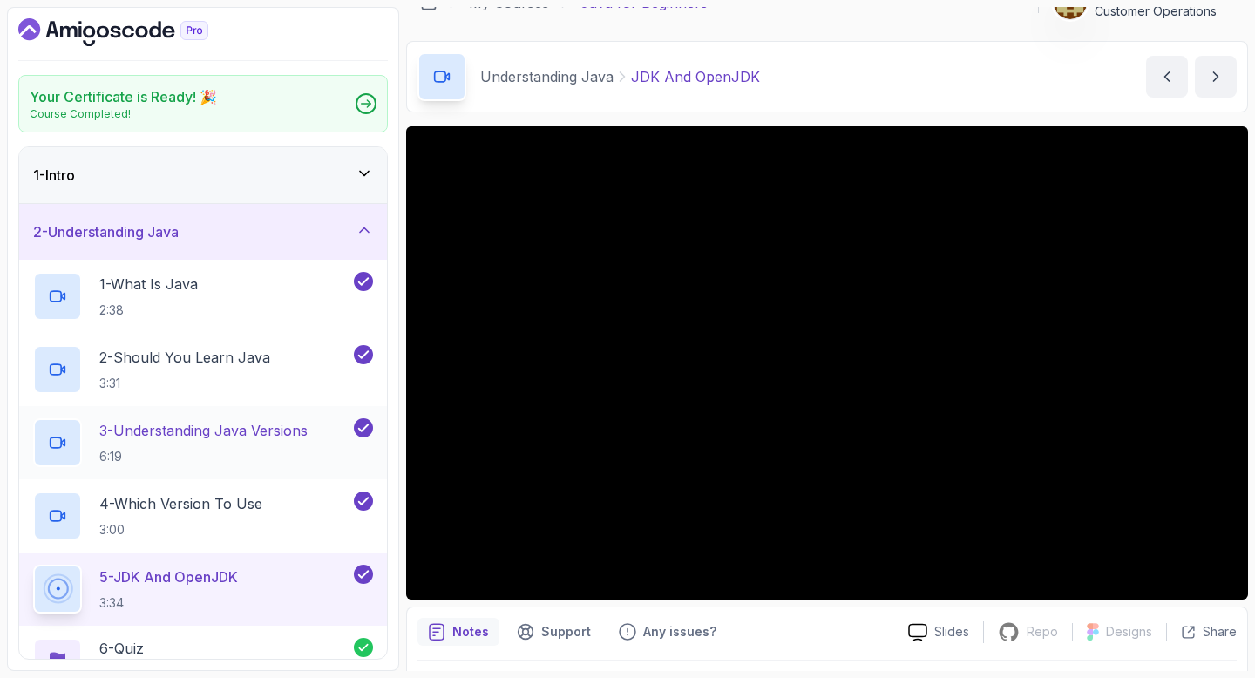
click at [201, 436] on p "3 - Understanding Java Versions" at bounding box center [203, 430] width 208 height 21
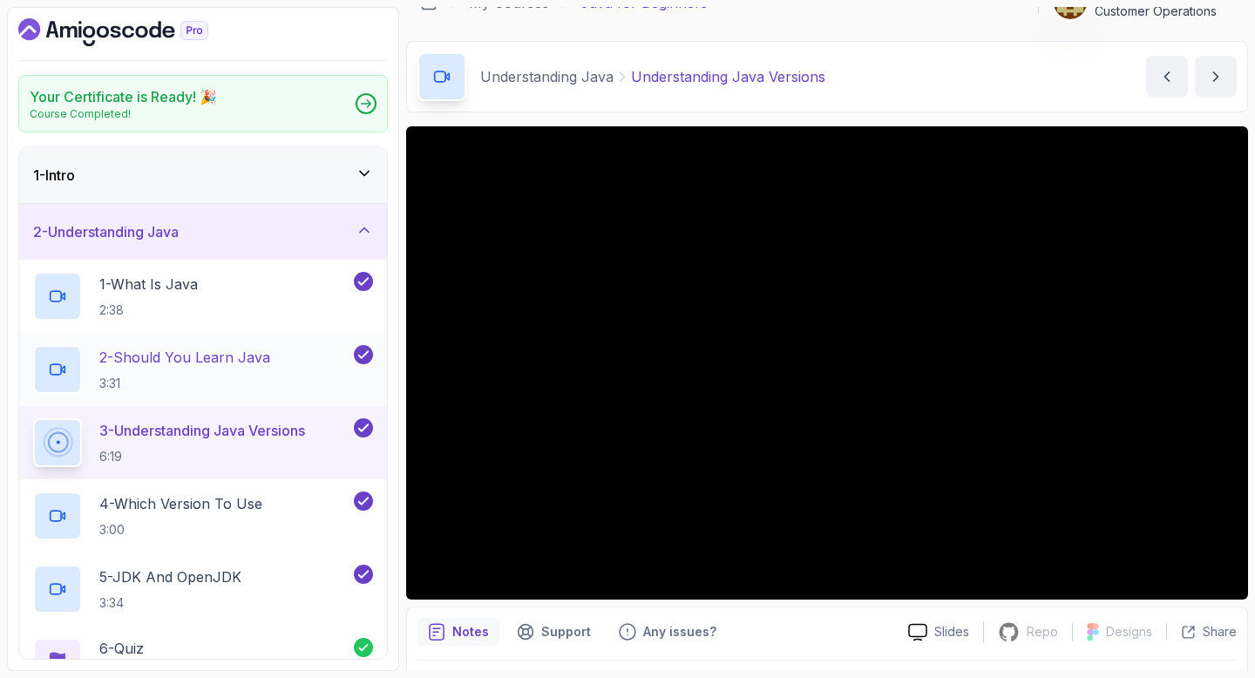
click at [255, 353] on p "2 - Should You Learn Java" at bounding box center [184, 357] width 171 height 21
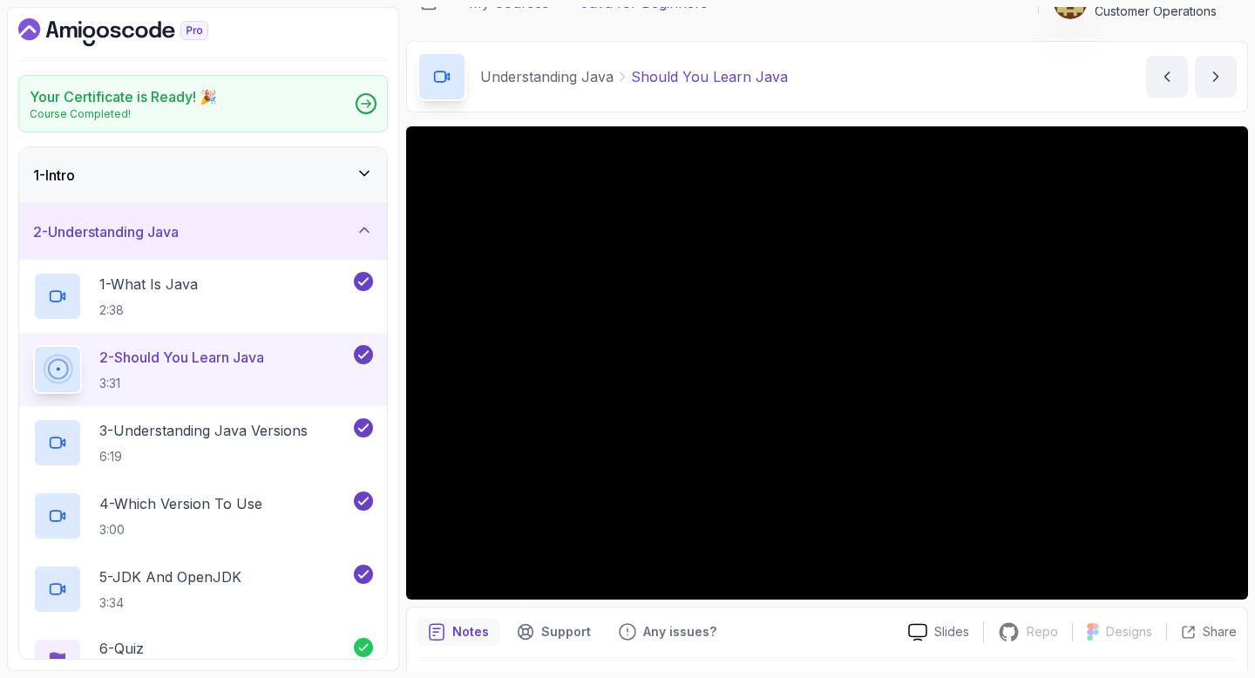
click at [131, 160] on div "1 - Intro" at bounding box center [203, 175] width 368 height 56
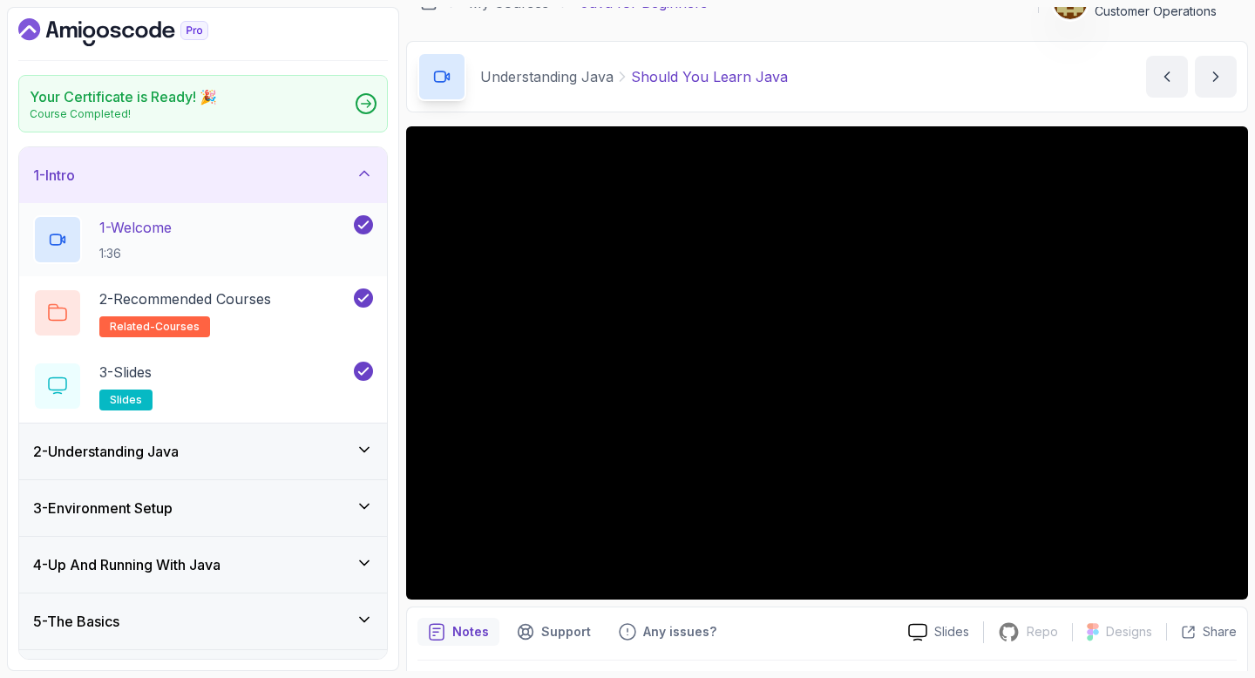
click at [152, 229] on p "1 - Welcome" at bounding box center [135, 227] width 72 height 21
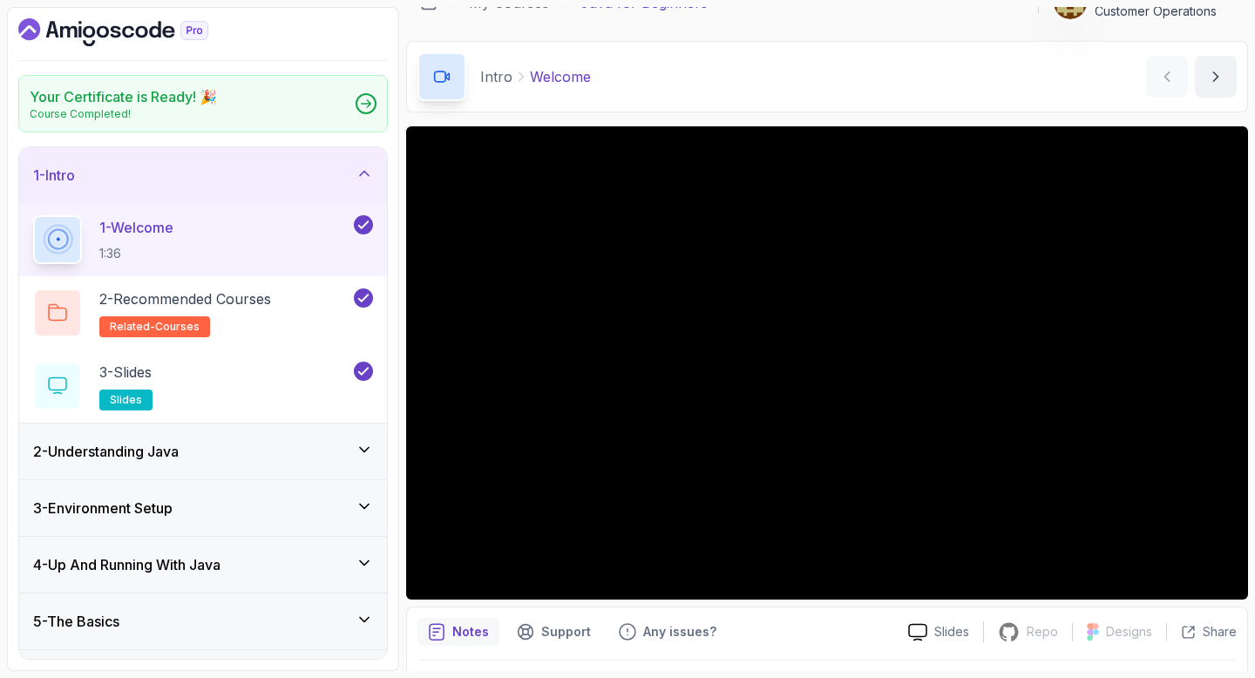
click at [207, 164] on div "1 - Intro" at bounding box center [203, 175] width 368 height 56
